Goal: Information Seeking & Learning: Learn about a topic

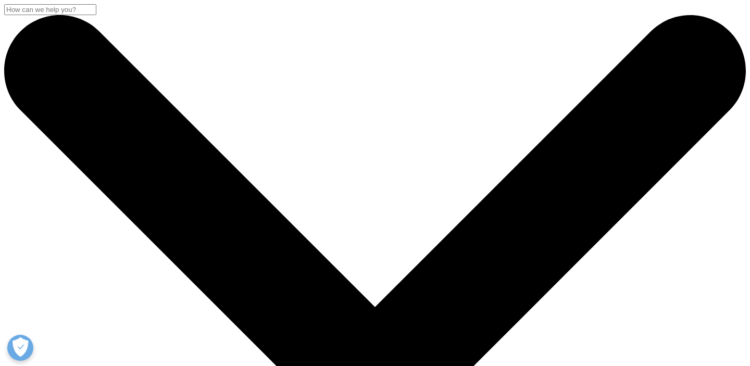
click at [96, 15] on input "Search" at bounding box center [50, 9] width 92 height 11
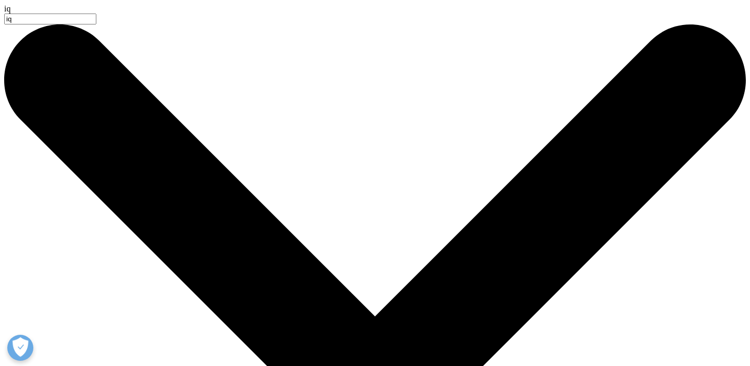
type input "i"
type input "clinical trial educator"
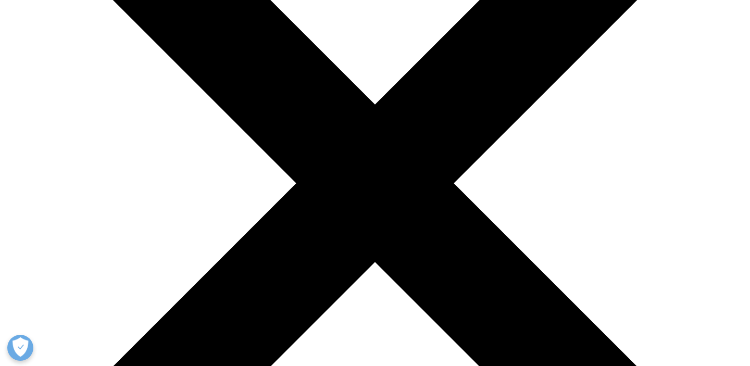
scroll to position [201, 0]
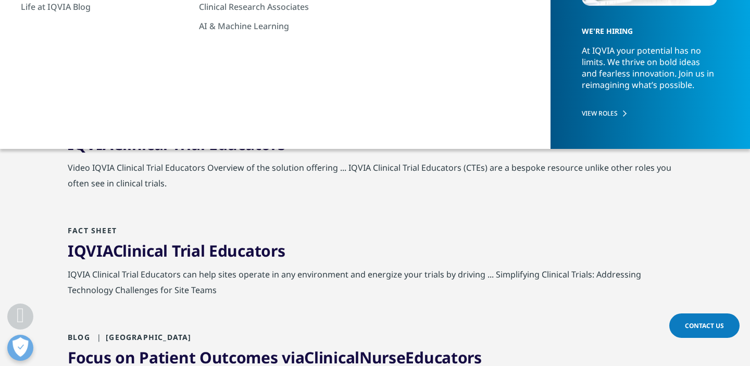
click at [243, 259] on span "Educators" at bounding box center [247, 250] width 76 height 21
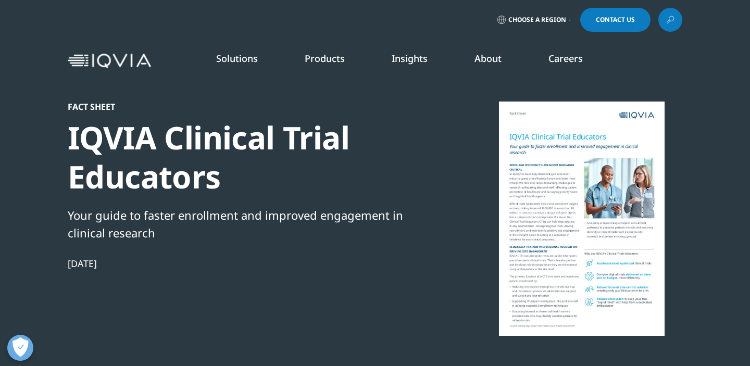
click at [564, 60] on link "Careers" at bounding box center [565, 58] width 34 height 12
click at [561, 61] on link "Careers" at bounding box center [565, 58] width 34 height 12
click at [559, 56] on link "Careers" at bounding box center [565, 58] width 34 height 12
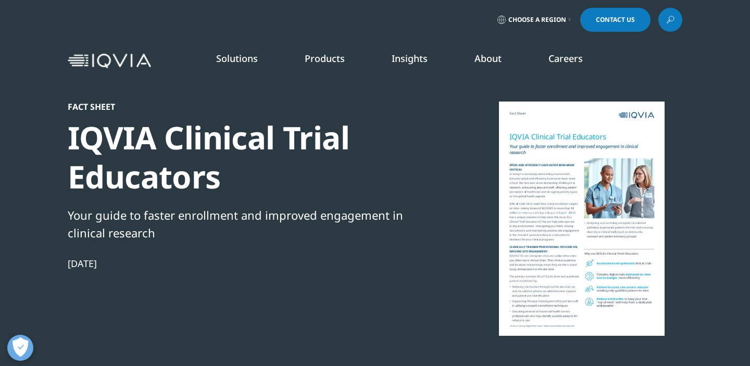
click at [536, 19] on span "Choose a Region" at bounding box center [537, 20] width 58 height 8
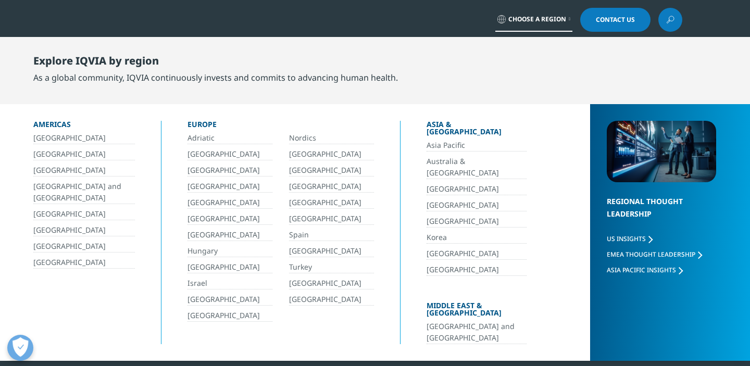
click at [77, 265] on link "[GEOGRAPHIC_DATA]" at bounding box center [84, 263] width 102 height 12
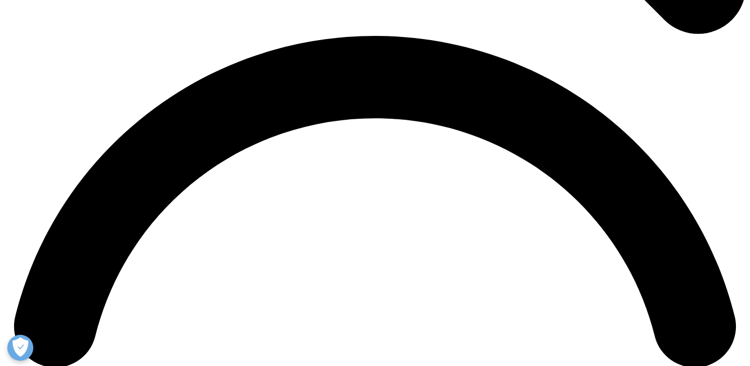
scroll to position [1466, 0]
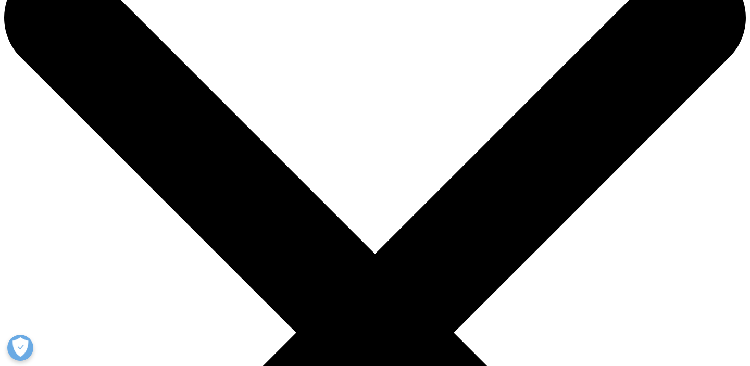
scroll to position [53, 0]
